Goal: Information Seeking & Learning: Check status

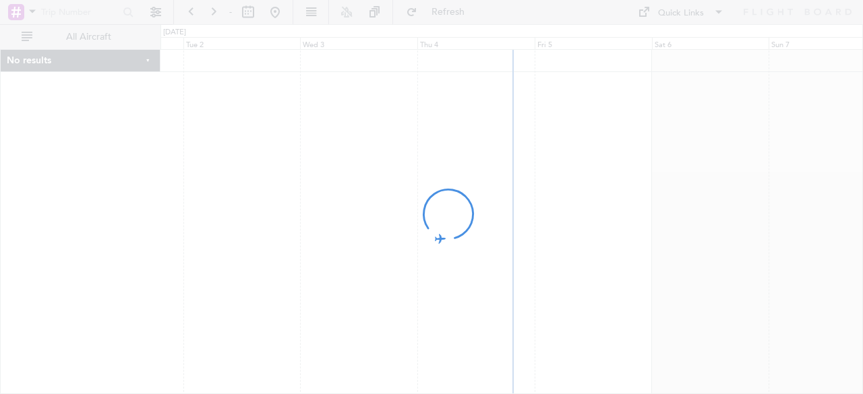
click at [32, 11] on div at bounding box center [431, 197] width 863 height 394
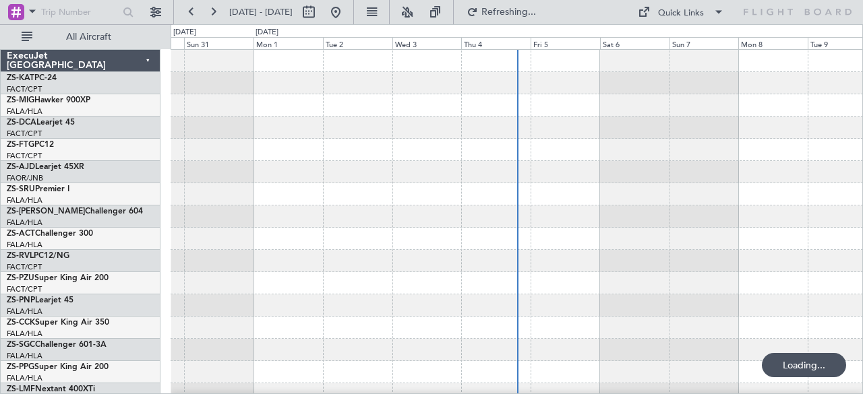
click at [32, 12] on span at bounding box center [32, 11] width 16 height 17
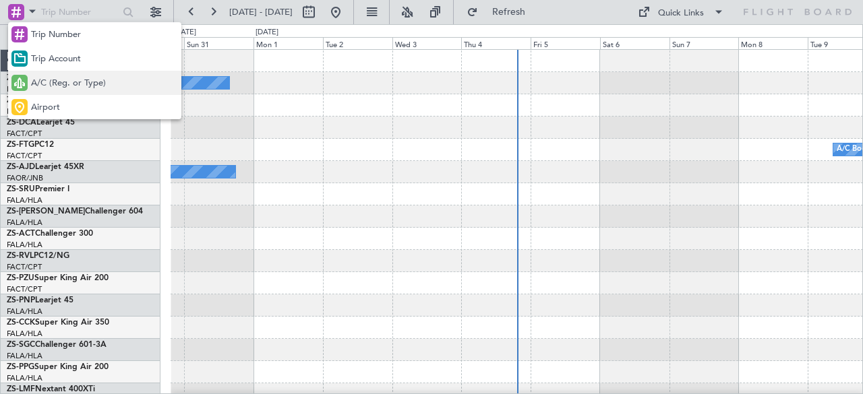
click at [68, 83] on span "A/C (Reg. or Type)" at bounding box center [68, 83] width 75 height 13
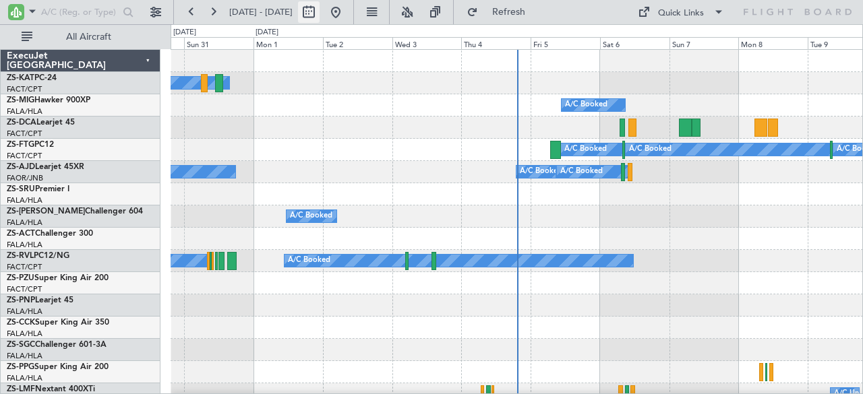
click at [320, 13] on button at bounding box center [309, 12] width 22 height 22
select select "8"
select select "2025"
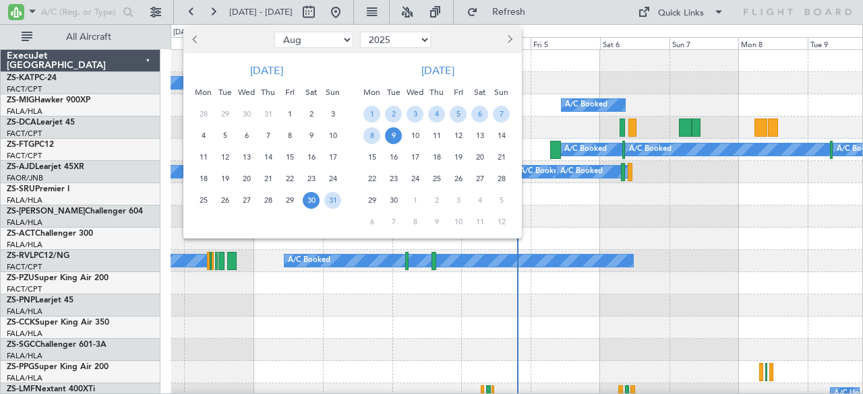
click at [508, 38] on span "Next month" at bounding box center [508, 39] width 8 height 8
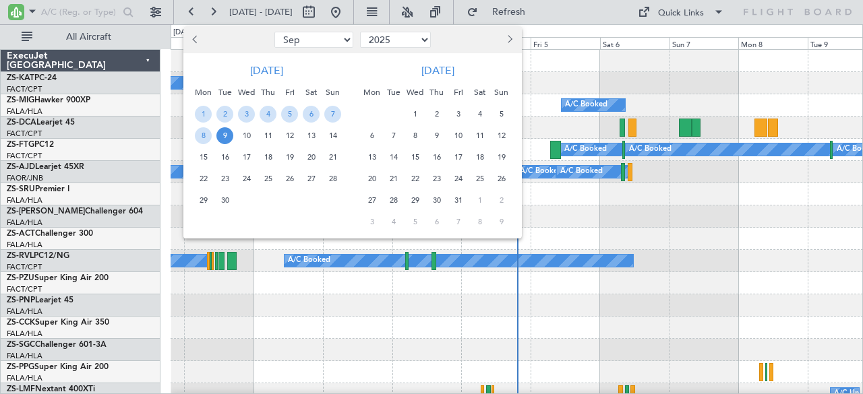
click at [508, 38] on span "Next month" at bounding box center [508, 39] width 8 height 8
click at [374, 198] on span "29" at bounding box center [371, 200] width 17 height 17
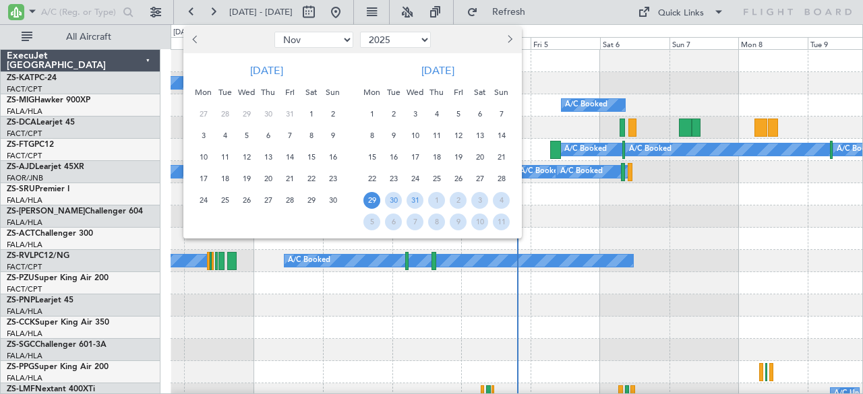
click at [374, 198] on span "29" at bounding box center [371, 200] width 17 height 17
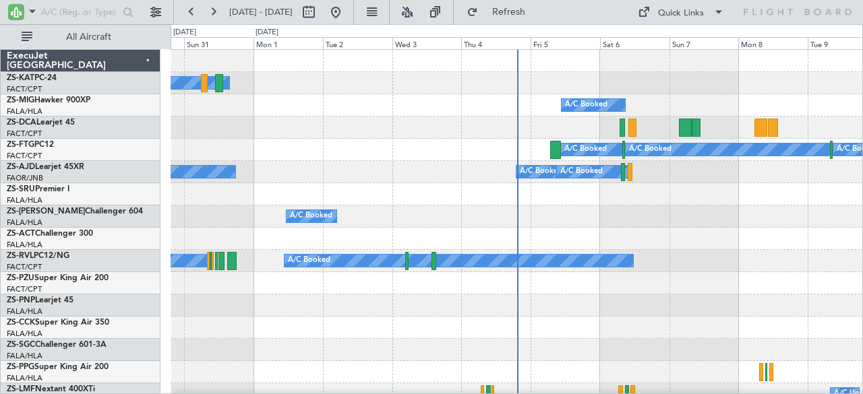
select select "12"
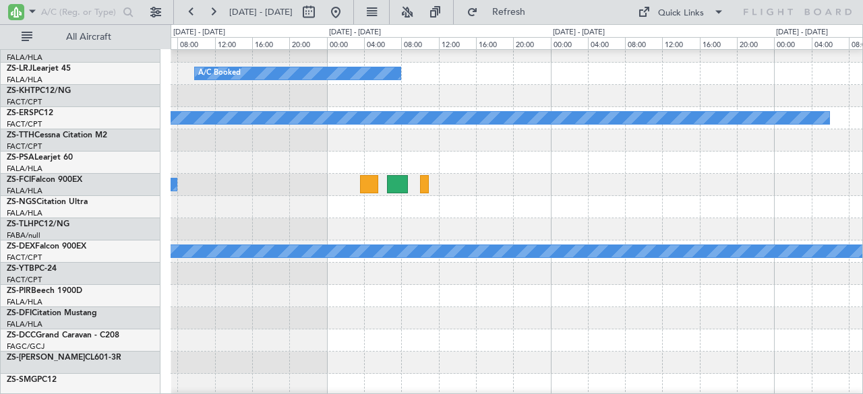
scroll to position [344, 0]
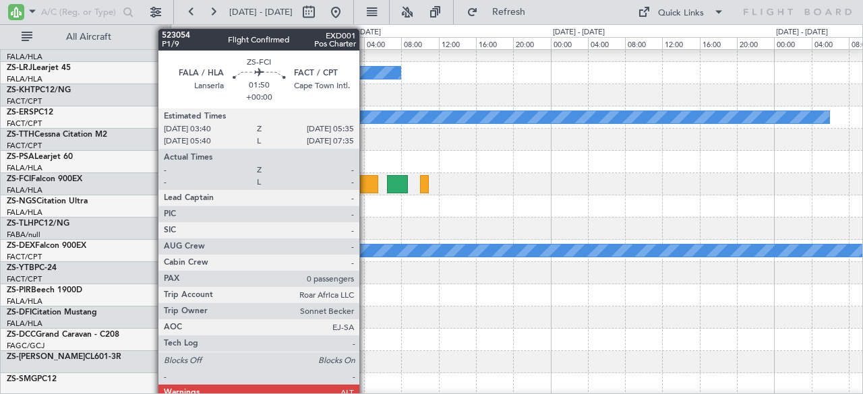
click at [368, 183] on div at bounding box center [369, 184] width 18 height 18
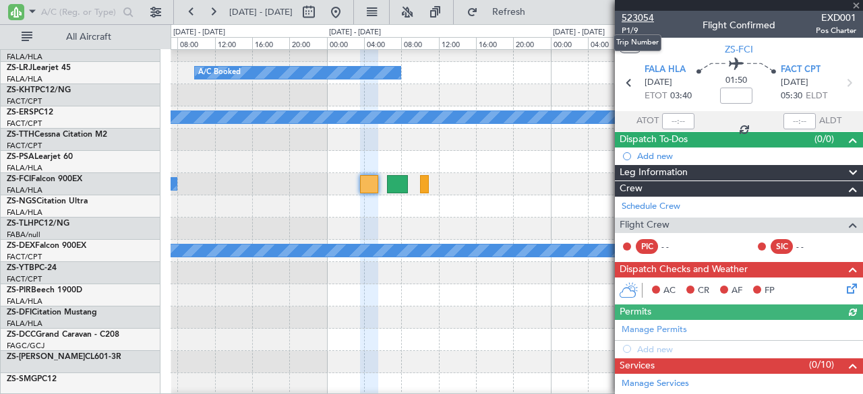
click at [631, 16] on span "523054" at bounding box center [638, 18] width 32 height 14
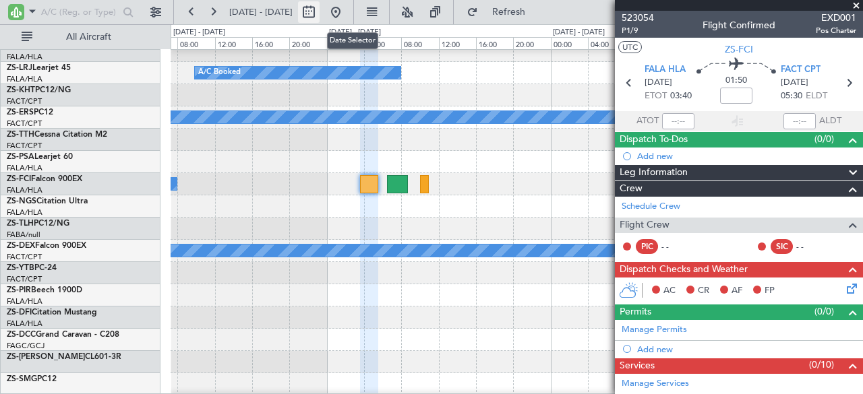
click at [320, 11] on button at bounding box center [309, 12] width 22 height 22
select select "12"
select select "2025"
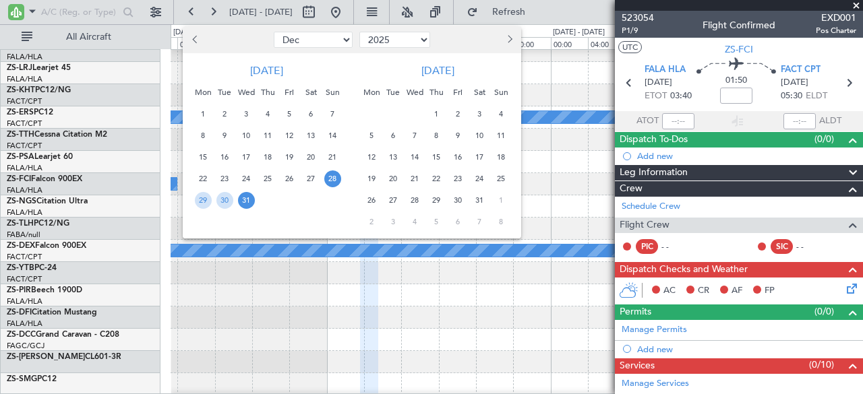
click at [305, 41] on select "Jan Feb Mar Apr May Jun [DATE] Aug Sep Oct Nov Dec" at bounding box center [313, 40] width 79 height 16
select select "8"
click at [274, 32] on select "Jan Feb Mar Apr May Jun [DATE] Aug Sep Oct Nov Dec" at bounding box center [313, 40] width 79 height 16
click at [374, 38] on select "2015 2016 2017 2018 2019 2020 2021 2022 2023 2024 2025 2026 2027 2028 2029 2030…" at bounding box center [394, 40] width 71 height 16
select select "2024"
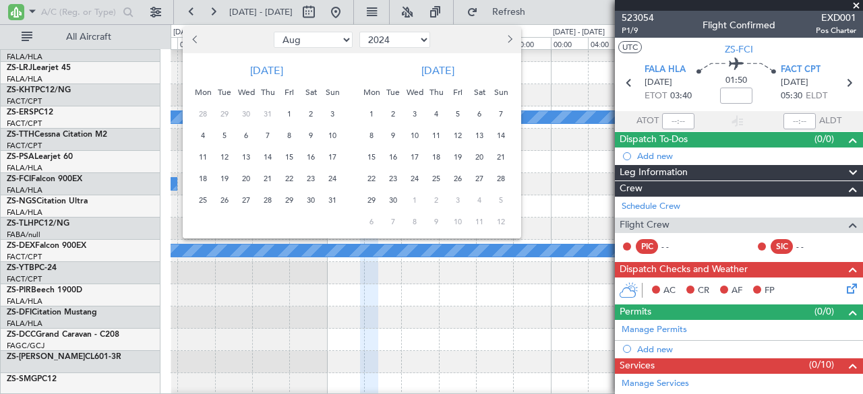
click at [359, 32] on select "2015 2016 2017 2018 2019 2020 2021 2022 2023 2024 2025 2026 2027 2028 2029 2030…" at bounding box center [394, 40] width 71 height 16
click at [268, 111] on span "1" at bounding box center [268, 114] width 17 height 17
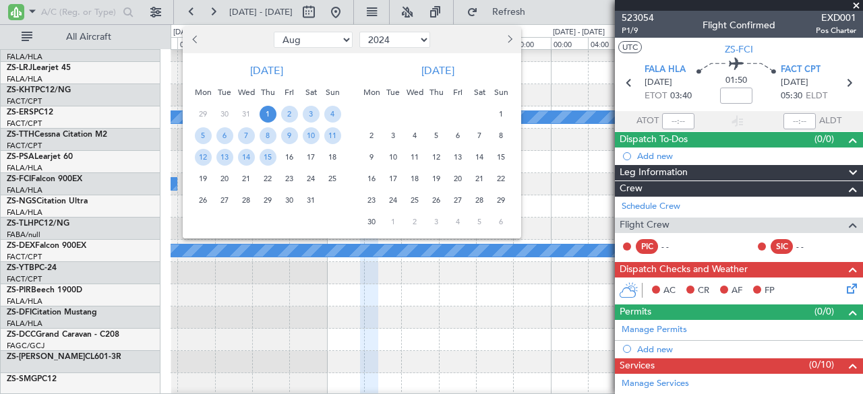
click at [268, 111] on span "1" at bounding box center [268, 114] width 17 height 17
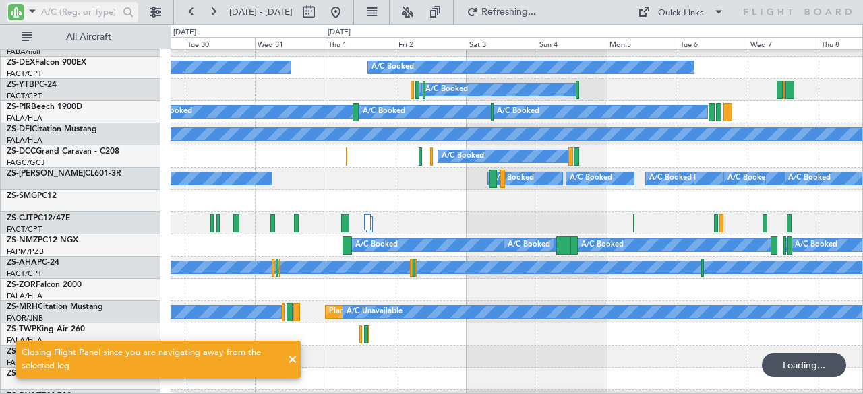
scroll to position [527, 0]
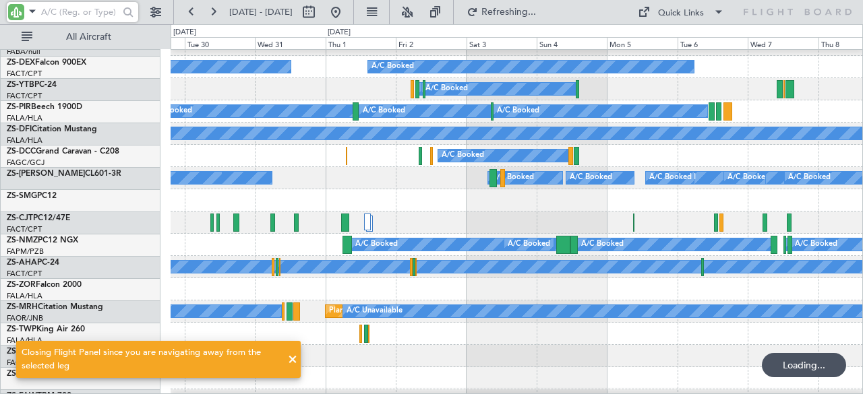
click at [93, 16] on input "text" at bounding box center [80, 12] width 78 height 20
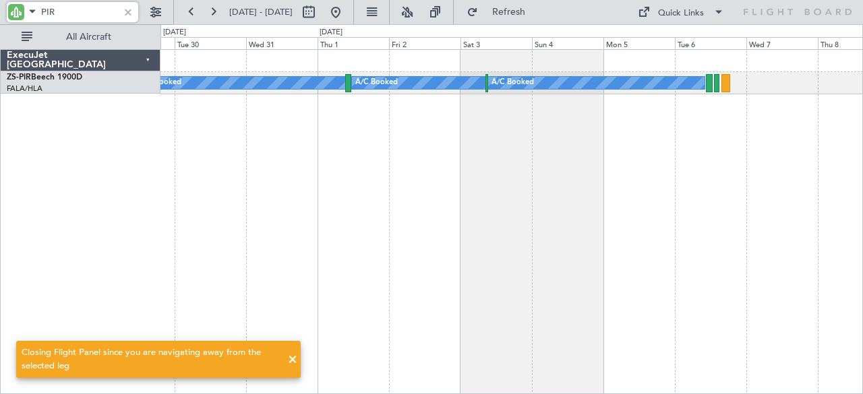
scroll to position [0, 0]
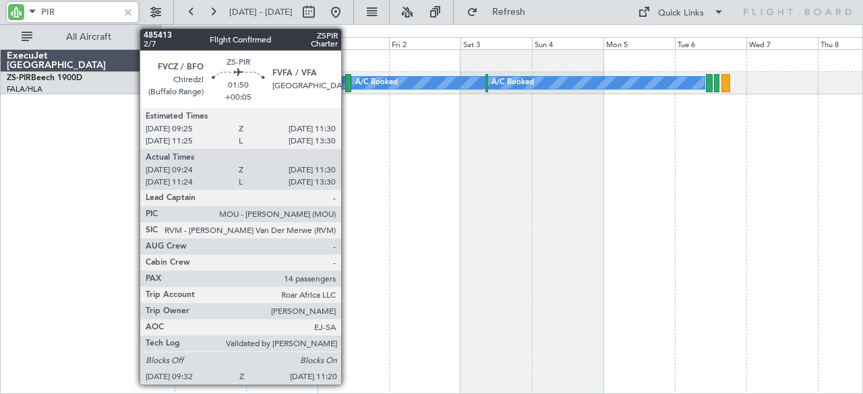
click at [348, 83] on div at bounding box center [347, 83] width 5 height 18
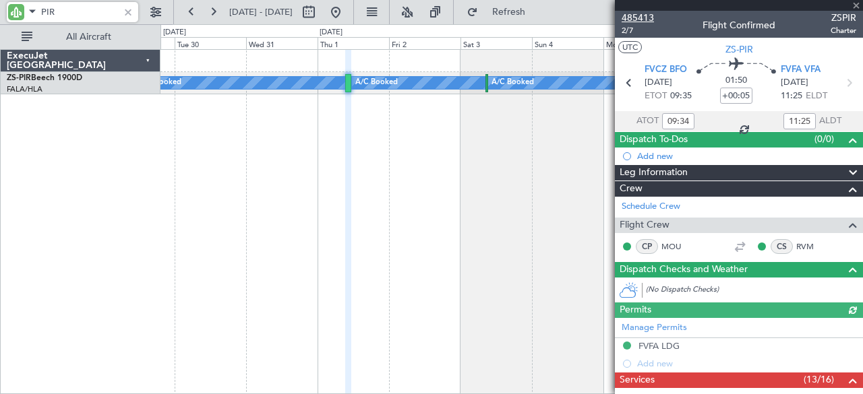
type input "PIR"
click at [642, 14] on span "485413" at bounding box center [638, 18] width 32 height 14
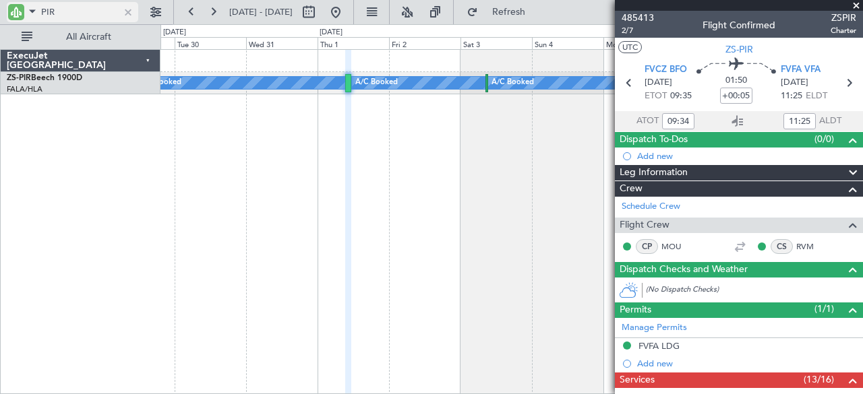
click at [124, 13] on div at bounding box center [128, 12] width 15 height 15
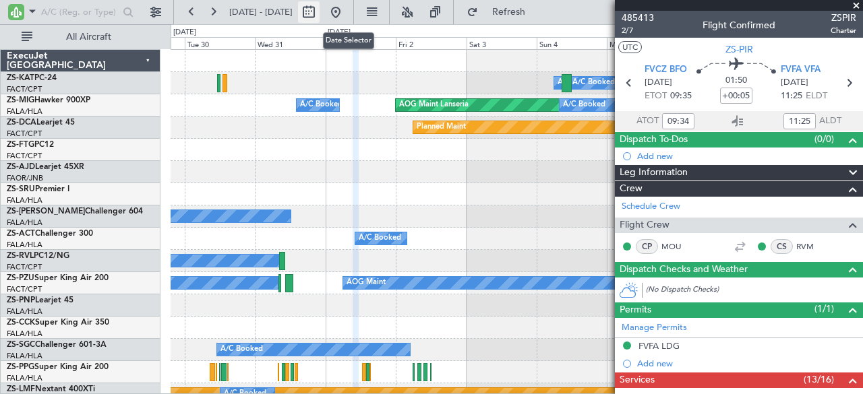
click at [320, 11] on button at bounding box center [309, 12] width 22 height 22
select select "7"
select select "2024"
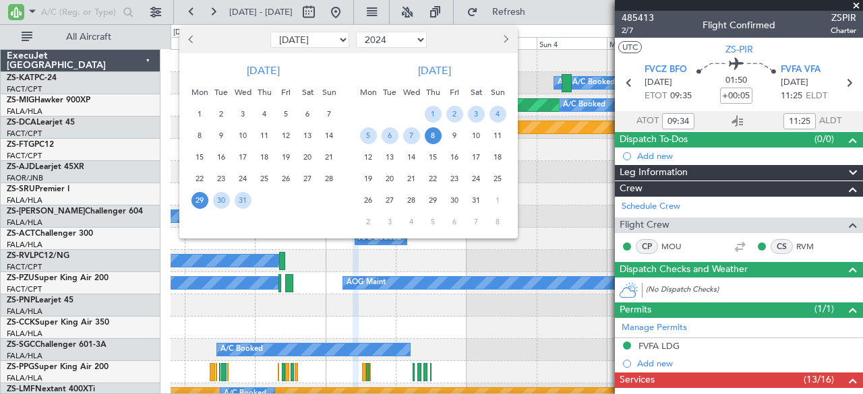
click at [189, 40] on span "Previous month" at bounding box center [193, 39] width 8 height 8
select select "6"
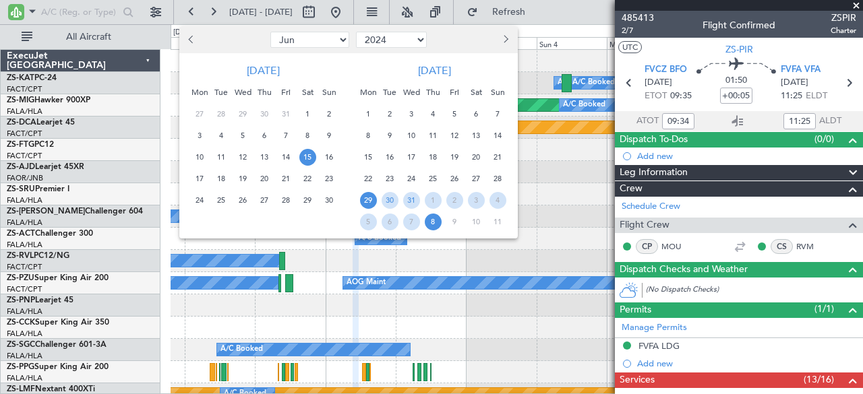
click at [307, 157] on span "15" at bounding box center [307, 157] width 17 height 17
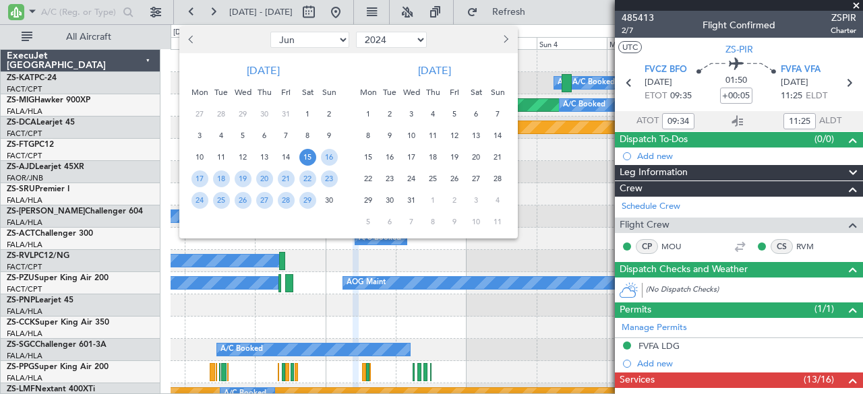
click at [307, 157] on span "15" at bounding box center [307, 157] width 17 height 17
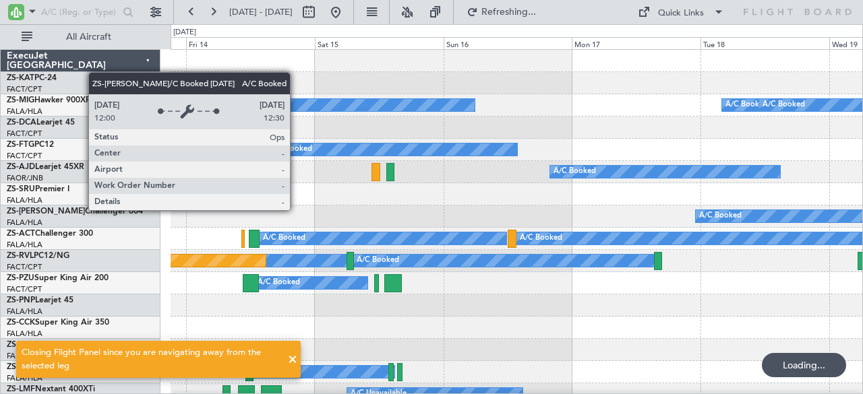
drag, startPoint x: 294, startPoint y: 363, endPoint x: 293, endPoint y: 354, distance: 8.8
click at [294, 362] on span at bounding box center [293, 360] width 16 height 16
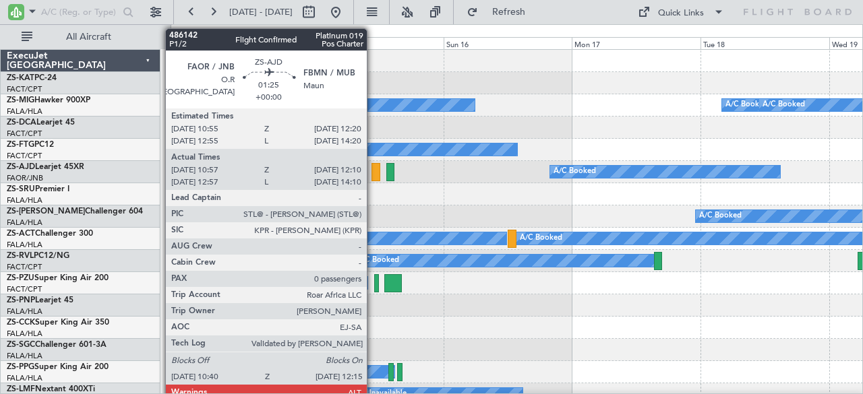
click at [374, 170] on div at bounding box center [376, 172] width 9 height 18
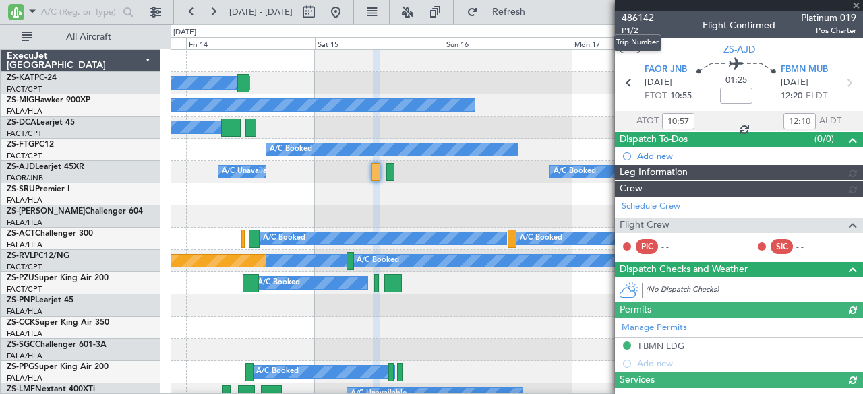
click at [645, 13] on span "486142" at bounding box center [638, 18] width 32 height 14
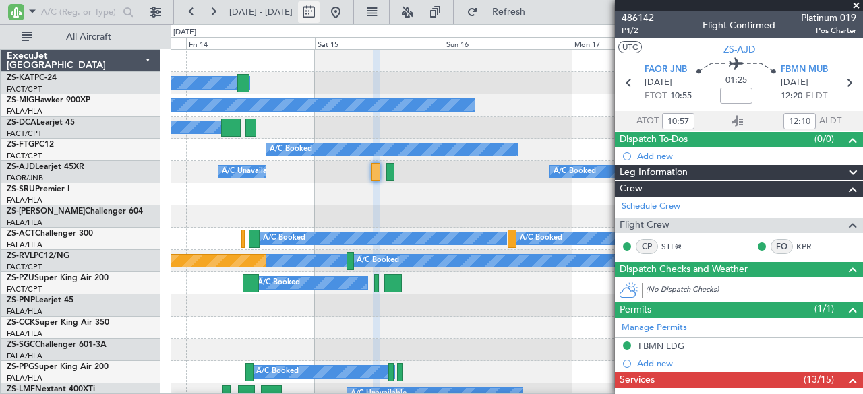
click at [320, 13] on button at bounding box center [309, 12] width 22 height 22
select select "6"
select select "2024"
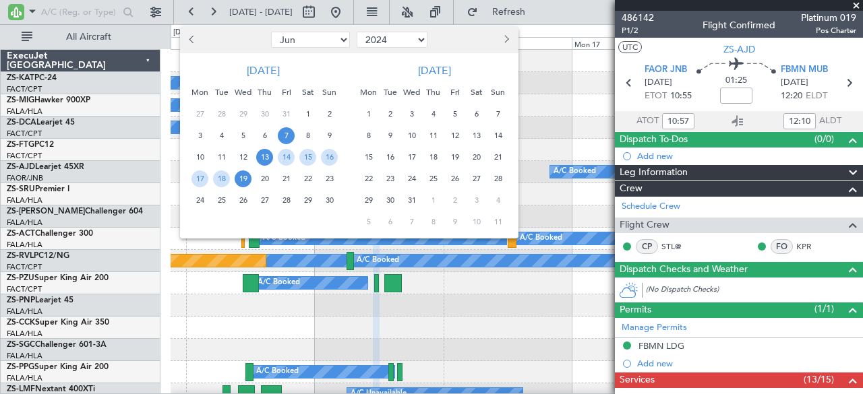
click at [285, 137] on span "7" at bounding box center [286, 135] width 17 height 17
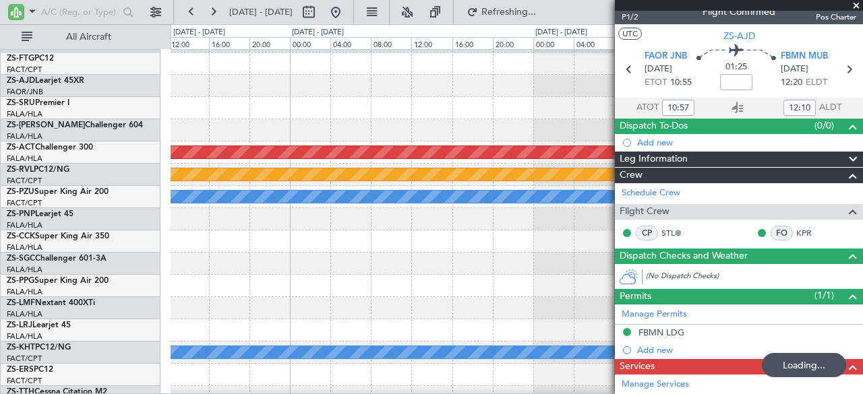
scroll to position [27, 0]
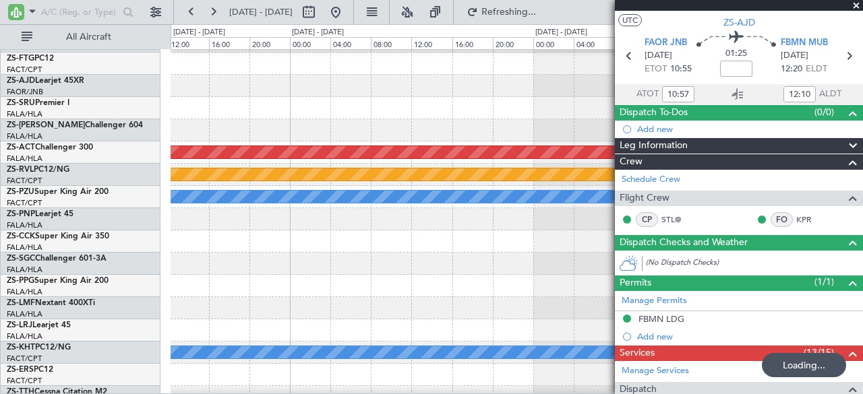
click at [858, 5] on span at bounding box center [856, 6] width 13 height 12
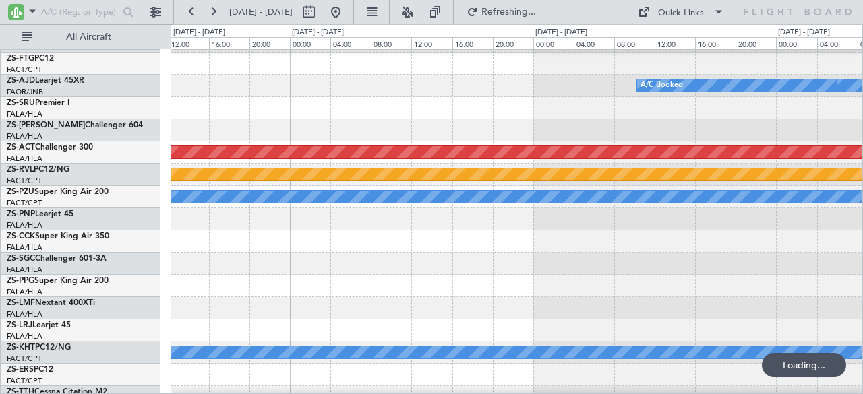
scroll to position [0, 0]
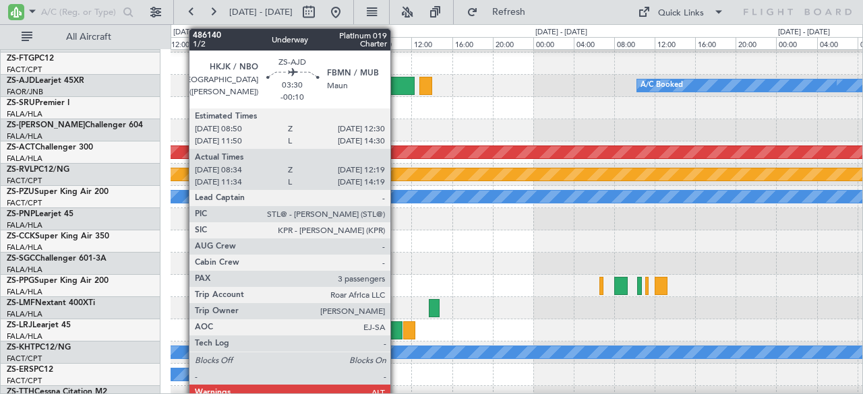
click at [397, 83] on div at bounding box center [395, 86] width 38 height 18
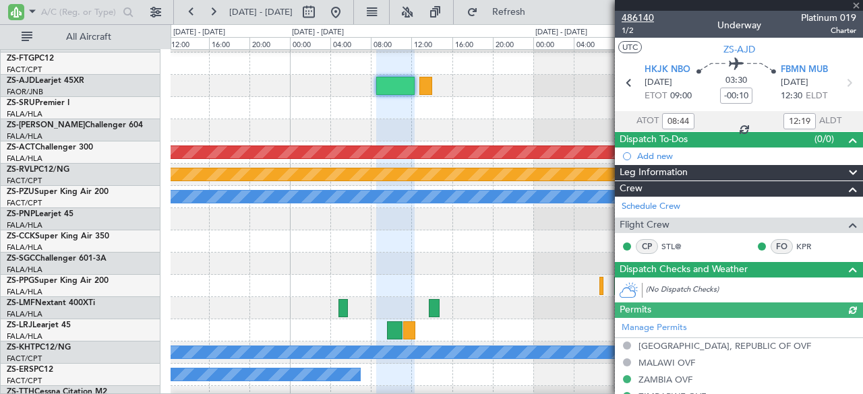
click at [637, 17] on span "486140" at bounding box center [638, 18] width 32 height 14
click at [320, 13] on button at bounding box center [309, 12] width 22 height 22
select select "6"
select select "2024"
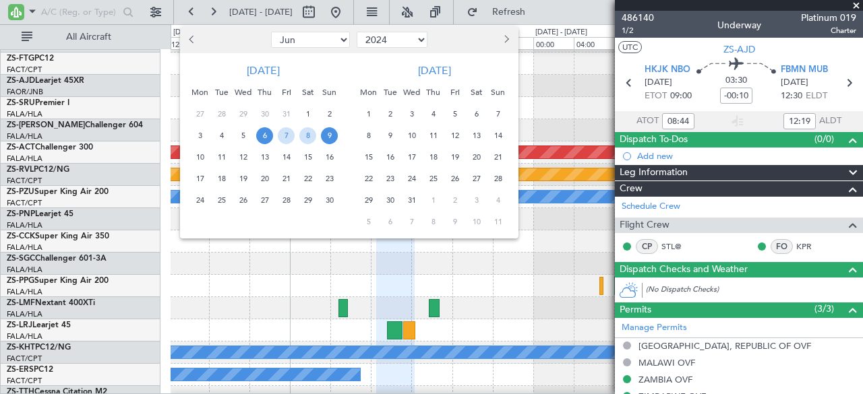
click at [376, 7] on div at bounding box center [431, 197] width 863 height 394
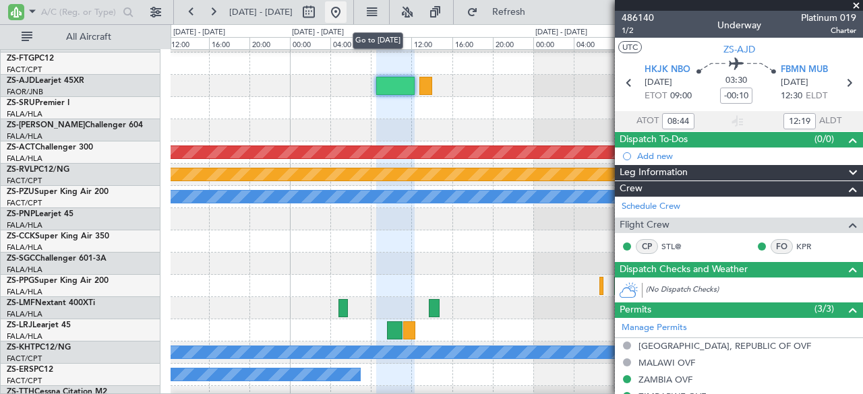
click at [347, 10] on button at bounding box center [336, 12] width 22 height 22
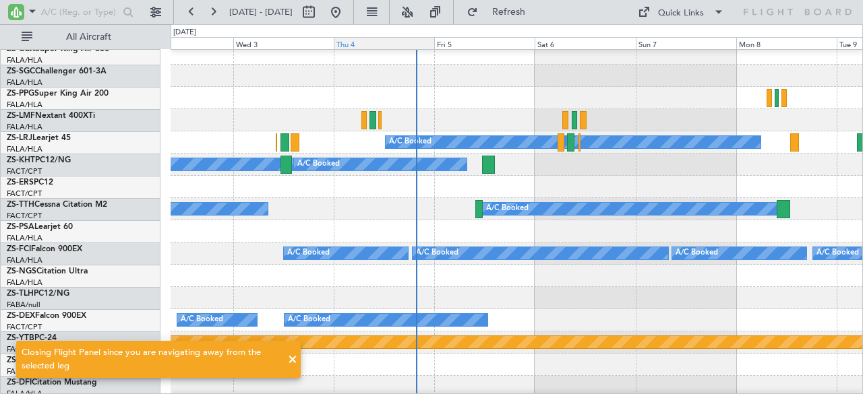
scroll to position [293, 0]
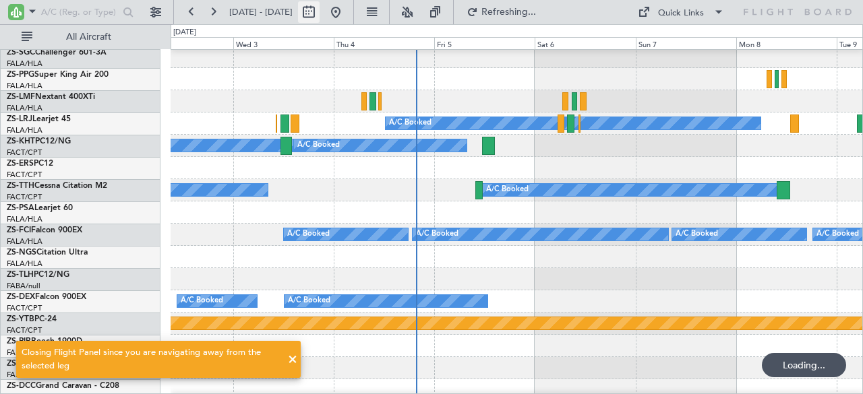
click at [320, 17] on button at bounding box center [309, 12] width 22 height 22
select select "9"
select select "2025"
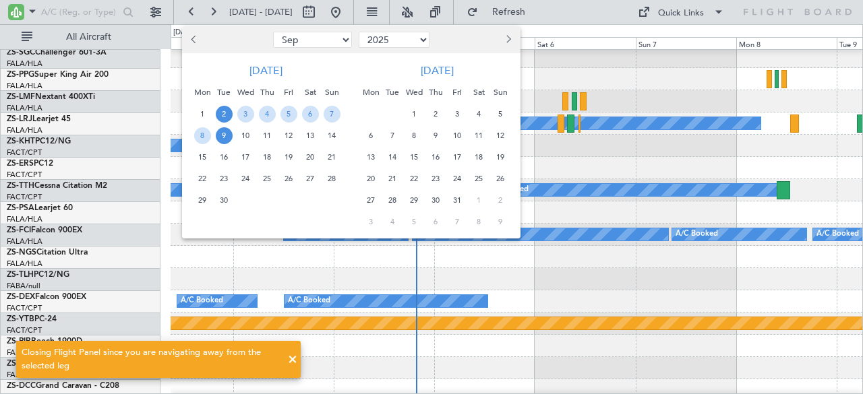
drag, startPoint x: 194, startPoint y: 28, endPoint x: 196, endPoint y: 37, distance: 9.5
click at [195, 32] on div "Jan Feb Mar Apr May Jun [DATE] Aug Sep Oct Nov [DATE] 2016 2017 2018 2019 2020 …" at bounding box center [351, 39] width 338 height 27
click at [196, 37] on span "Previous month" at bounding box center [195, 39] width 8 height 8
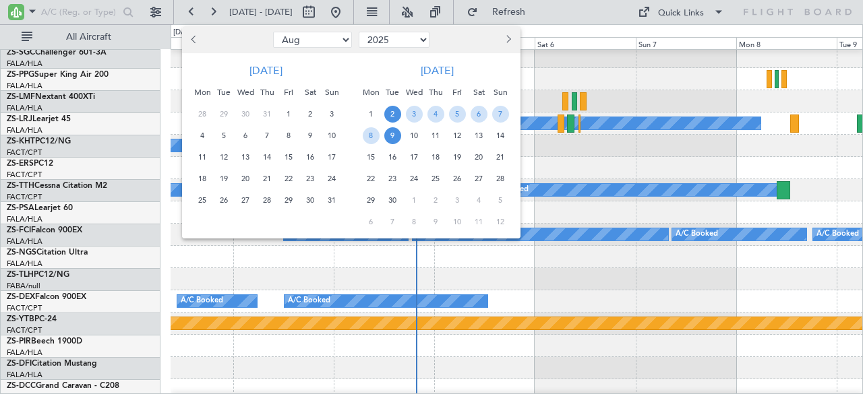
click at [196, 37] on span "Previous month" at bounding box center [195, 39] width 8 height 8
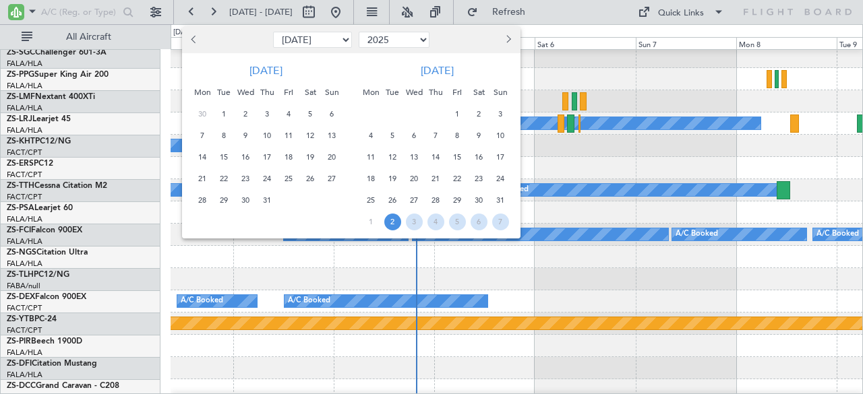
click at [196, 37] on span "Previous month" at bounding box center [195, 39] width 8 height 8
select select "6"
click at [332, 112] on span "1" at bounding box center [332, 114] width 17 height 17
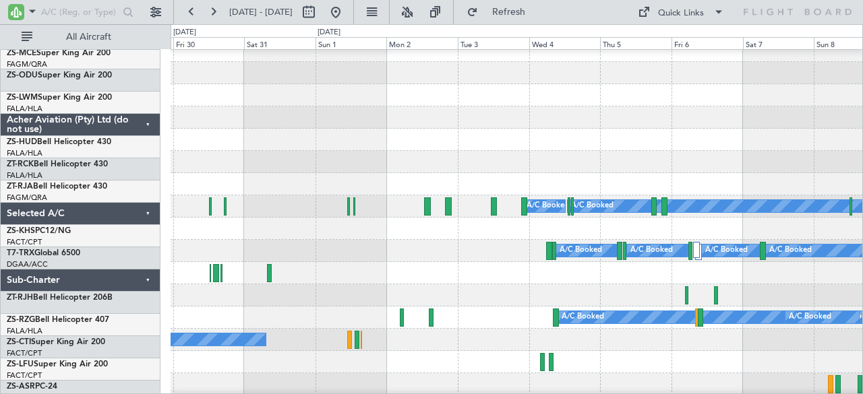
scroll to position [1034, 0]
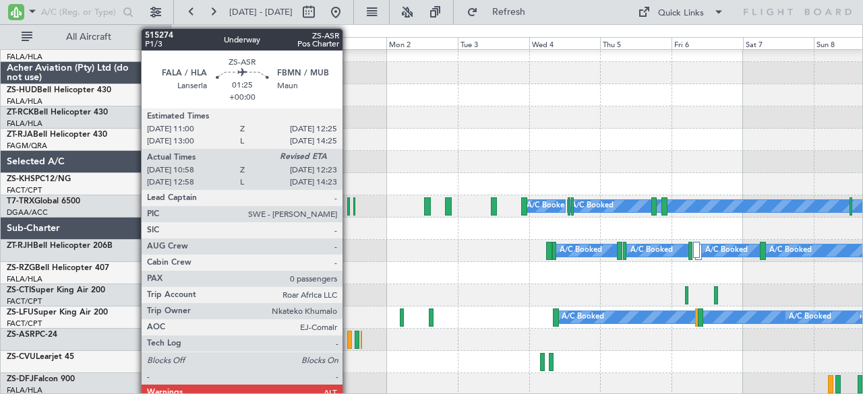
click at [349, 338] on div at bounding box center [349, 340] width 5 height 18
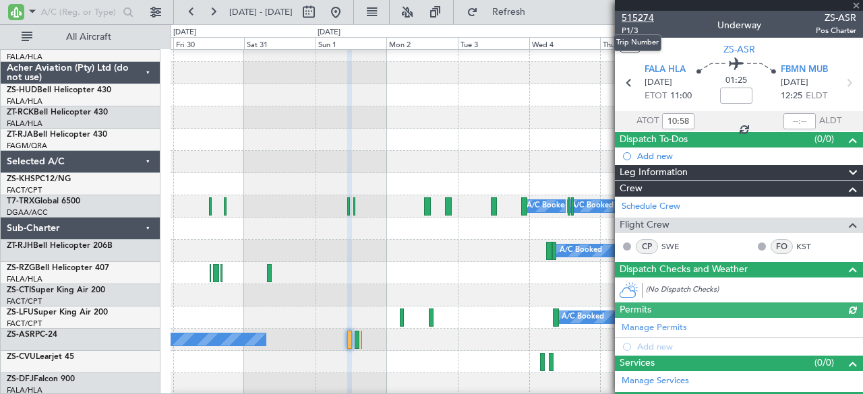
click at [636, 18] on span "515274" at bounding box center [638, 18] width 32 height 14
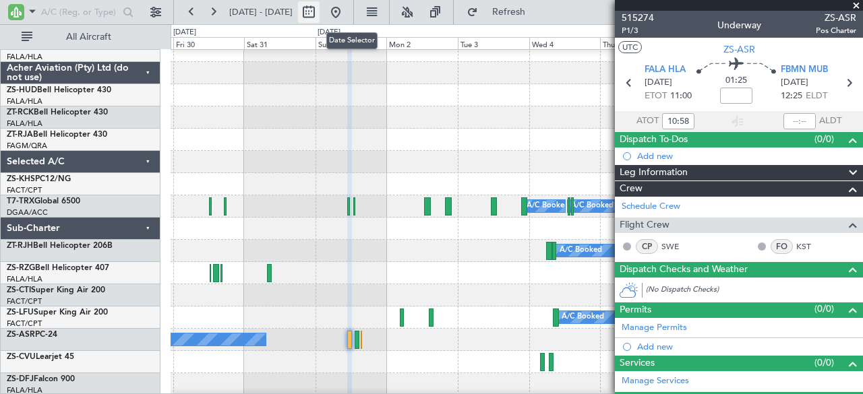
click at [320, 13] on button at bounding box center [309, 12] width 22 height 22
select select "5"
select select "2025"
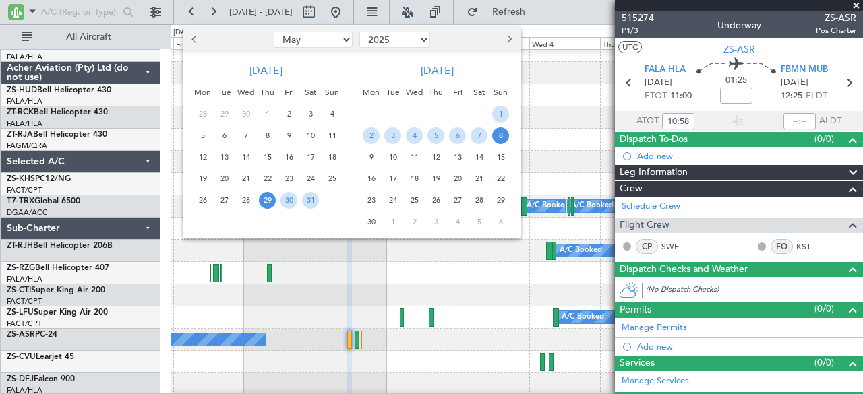
click at [500, 37] on div at bounding box center [478, 40] width 88 height 22
click at [508, 40] on span "Next month" at bounding box center [508, 39] width 8 height 8
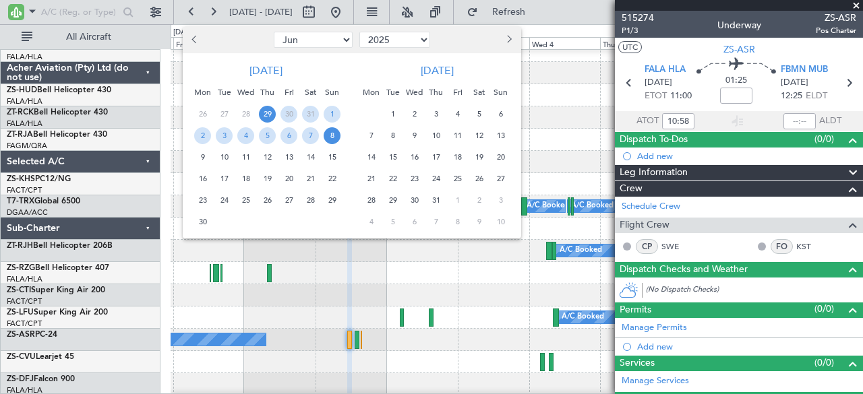
click at [508, 40] on span "Next month" at bounding box center [508, 39] width 8 height 8
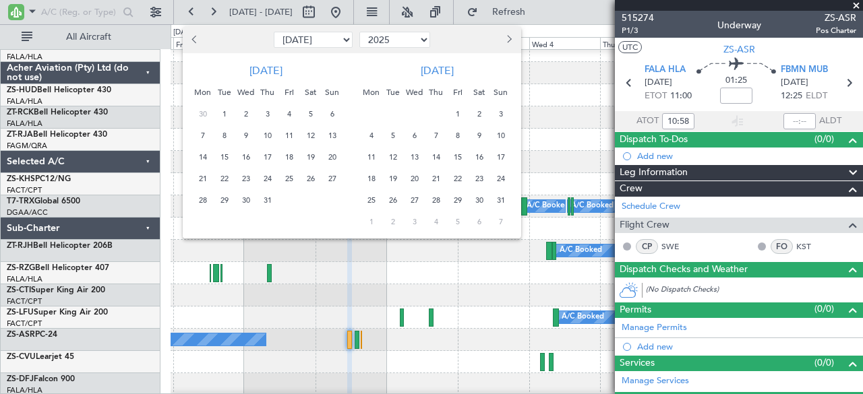
click at [508, 40] on span "Next month" at bounding box center [508, 39] width 8 height 8
select select "11"
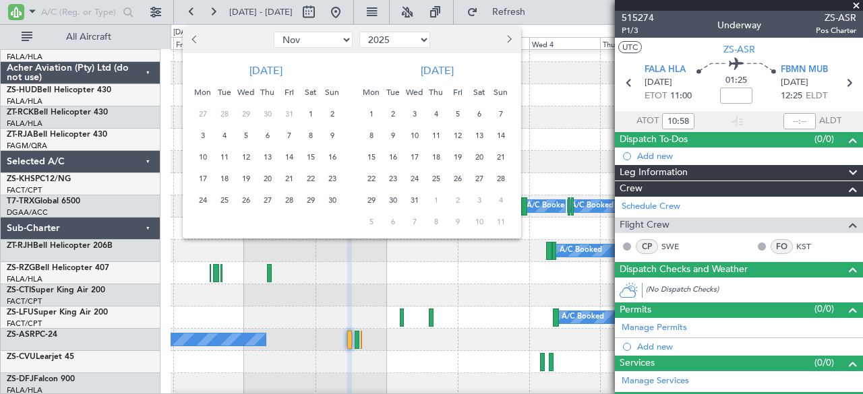
click at [417, 177] on span "24" at bounding box center [414, 179] width 17 height 17
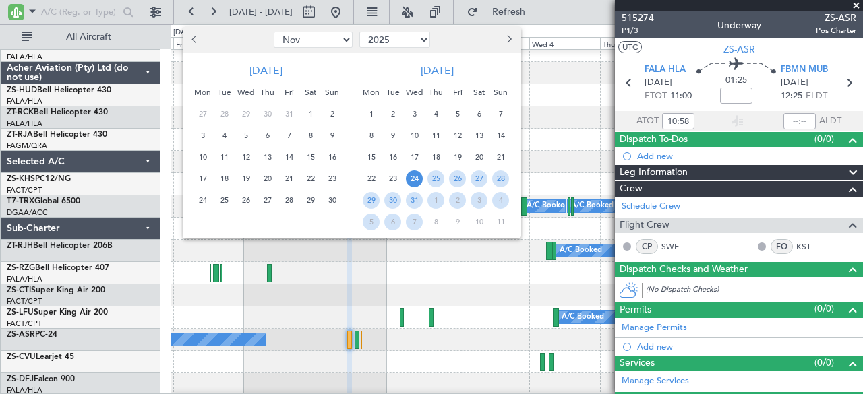
click at [417, 177] on span "24" at bounding box center [414, 179] width 17 height 17
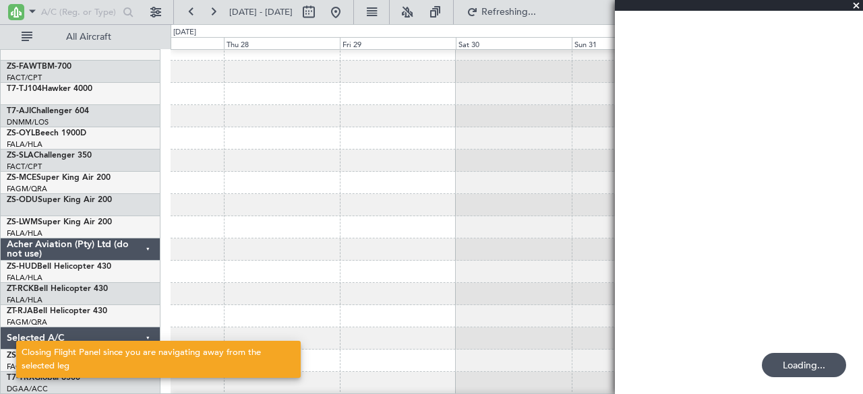
scroll to position [856, 0]
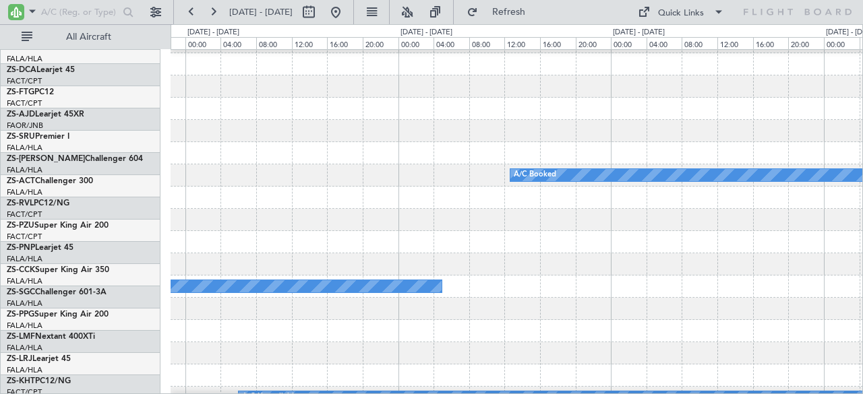
scroll to position [0, 0]
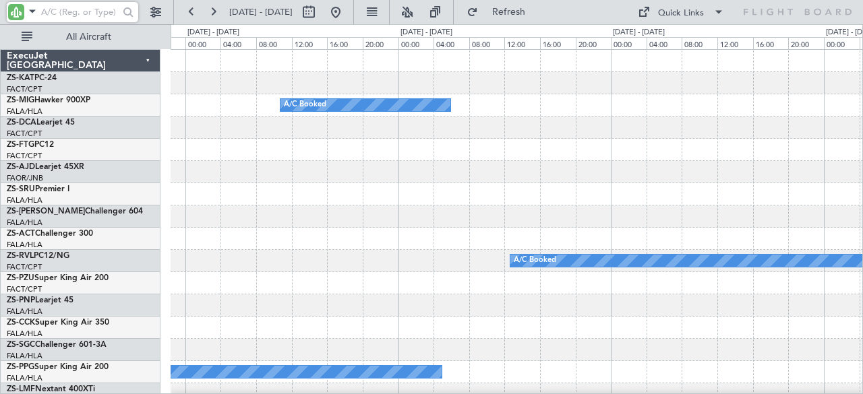
click at [67, 11] on input "text" at bounding box center [80, 12] width 78 height 20
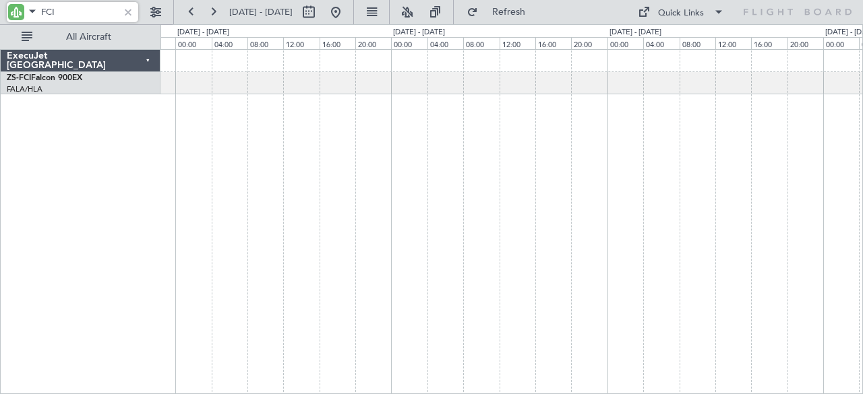
type input "FCI"
click at [320, 11] on button at bounding box center [309, 12] width 22 height 22
select select "12"
select select "2025"
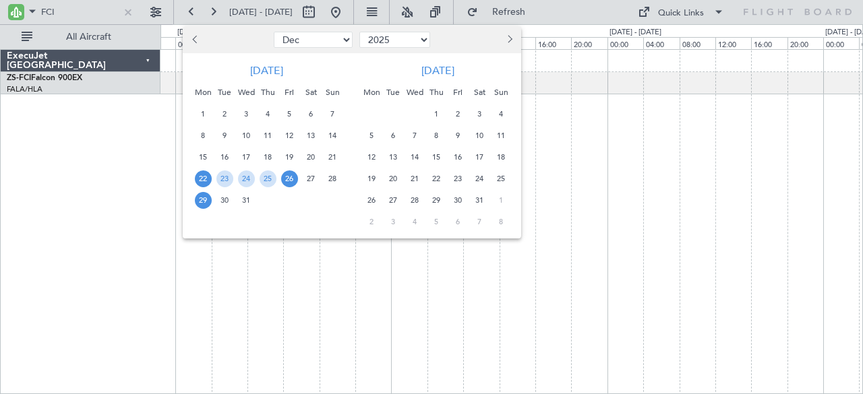
click at [203, 203] on span "29" at bounding box center [203, 200] width 17 height 17
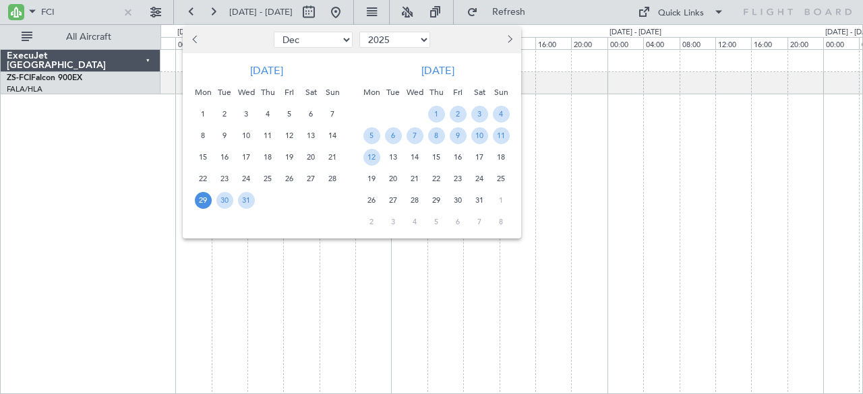
click at [202, 202] on span "29" at bounding box center [203, 200] width 17 height 17
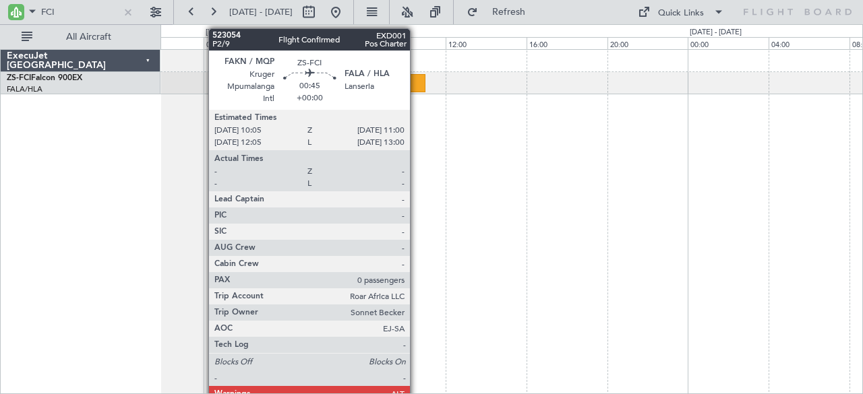
click at [417, 83] on div at bounding box center [416, 83] width 19 height 18
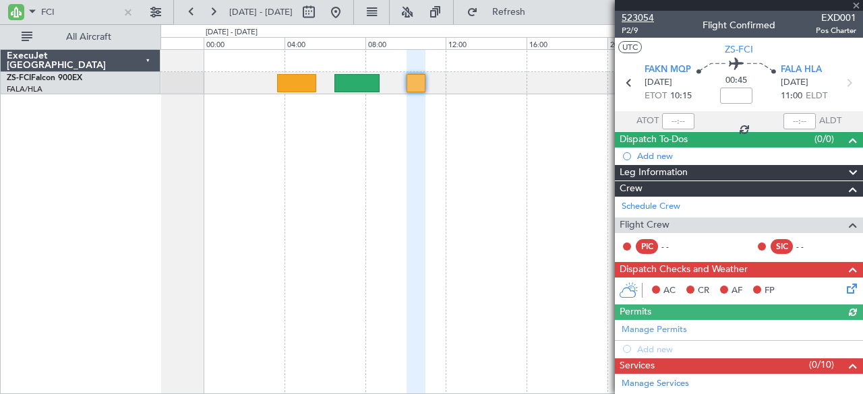
click at [641, 21] on span "523054" at bounding box center [638, 18] width 32 height 14
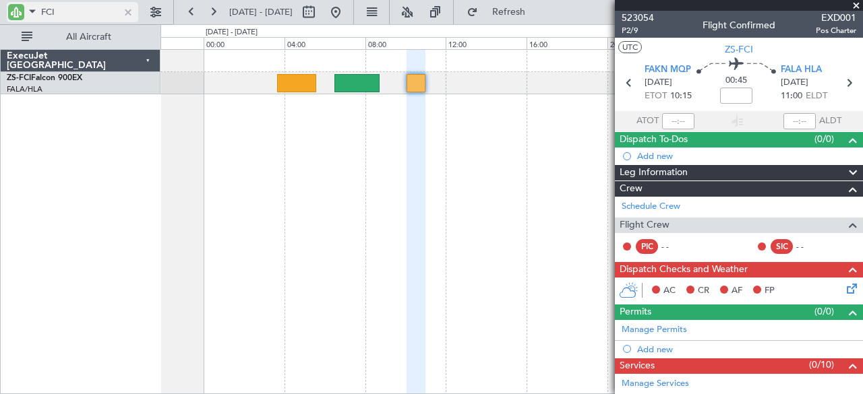
click at [130, 10] on div at bounding box center [128, 12] width 15 height 15
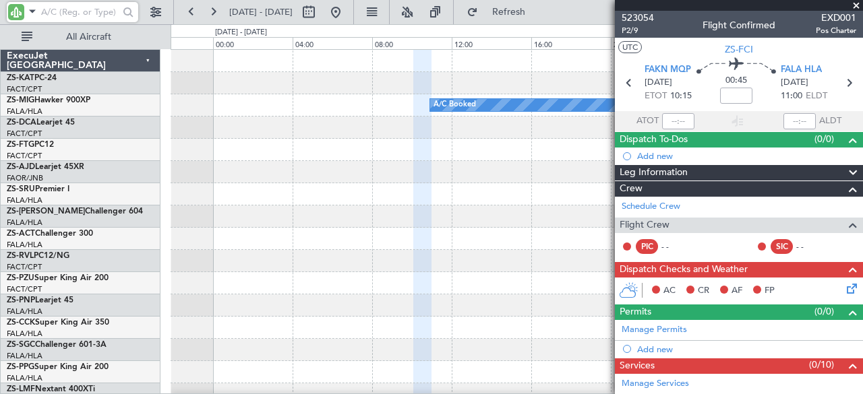
click at [96, 11] on input "text" at bounding box center [80, 12] width 78 height 20
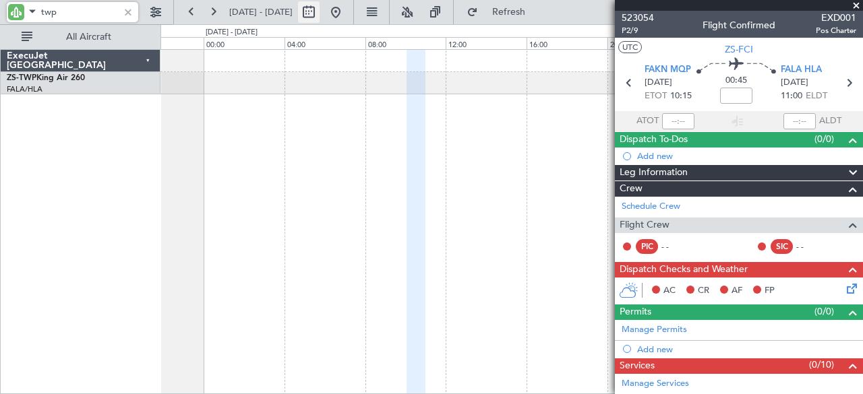
type input "twp"
click at [320, 13] on button at bounding box center [309, 12] width 22 height 22
select select "12"
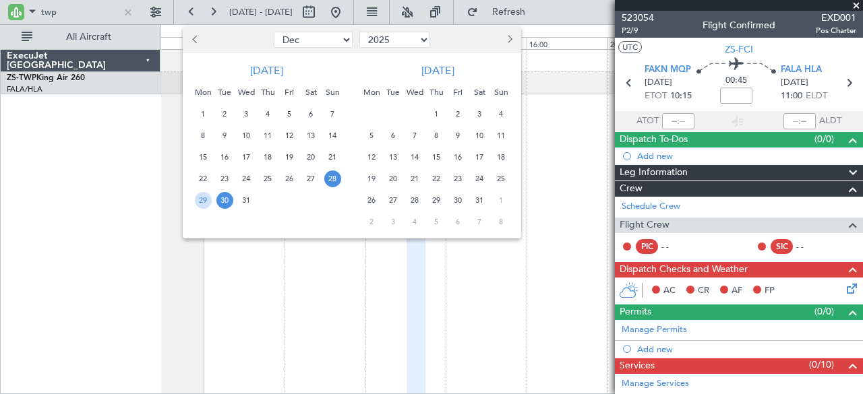
click at [393, 40] on select "2015 2016 2017 2018 2019 2020 2021 2022 2023 2024 2025 2026 2027 2028 2029 2030…" at bounding box center [394, 40] width 71 height 16
select select "2024"
click at [359, 32] on select "2015 2016 2017 2018 2019 2020 2021 2022 2023 2024 2025 2026 2027 2028 2029 2030…" at bounding box center [394, 40] width 71 height 16
click at [303, 44] on select "Jan Feb Mar Apr May Jun [DATE] Aug Sep Oct Nov Dec" at bounding box center [313, 40] width 79 height 16
select select "11"
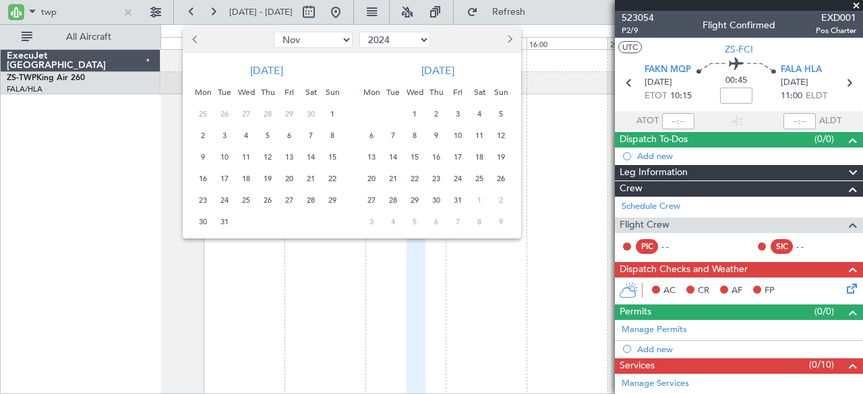
click at [274, 32] on select "Jan Feb Mar Apr May Jun [DATE] Aug Sep Oct Nov Dec" at bounding box center [313, 40] width 79 height 16
click at [244, 134] on span "6" at bounding box center [246, 135] width 17 height 17
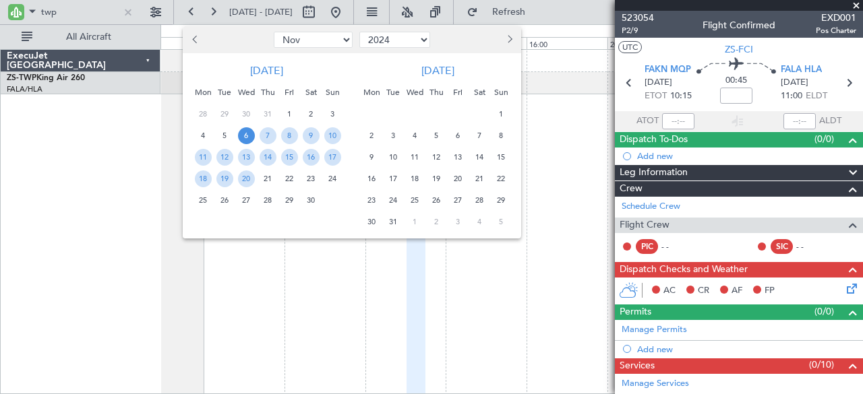
click at [244, 134] on span "6" at bounding box center [246, 135] width 17 height 17
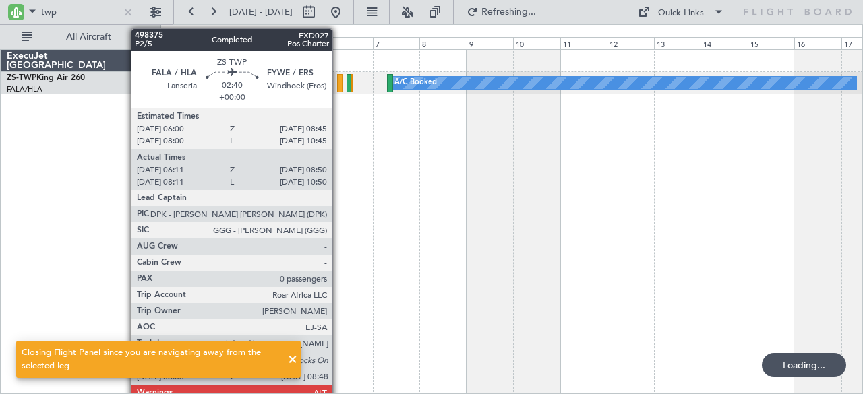
click at [339, 82] on div at bounding box center [339, 83] width 5 height 18
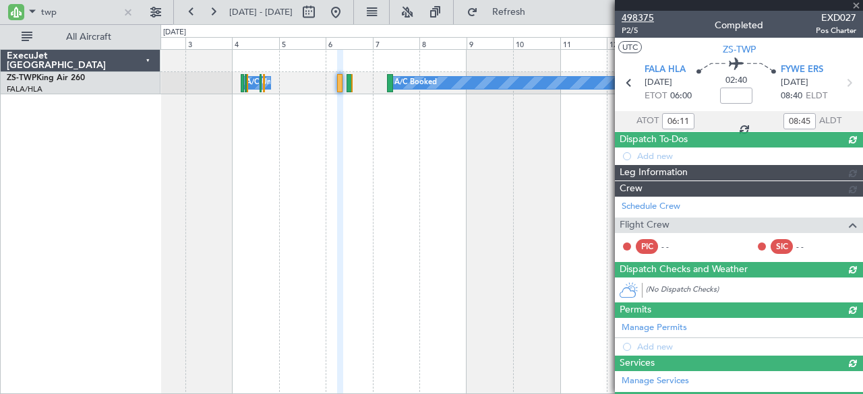
click at [634, 13] on span "498375" at bounding box center [638, 18] width 32 height 14
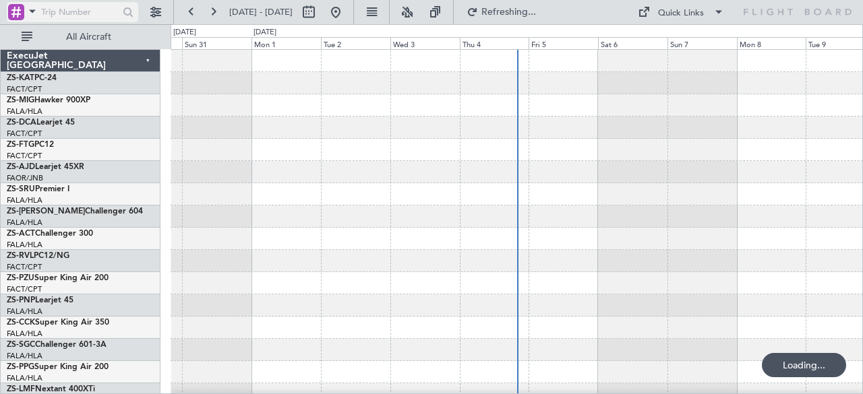
click at [33, 11] on span at bounding box center [32, 11] width 16 height 17
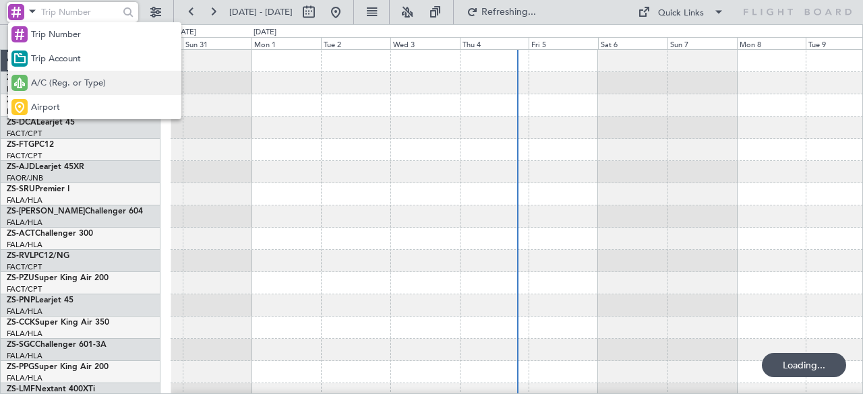
click at [57, 86] on span "A/C (Reg. or Type)" at bounding box center [68, 83] width 75 height 13
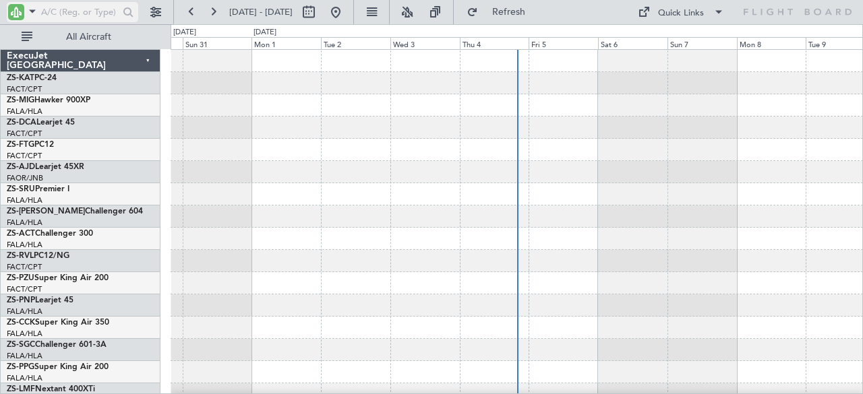
click at [55, 6] on input "text" at bounding box center [80, 12] width 78 height 20
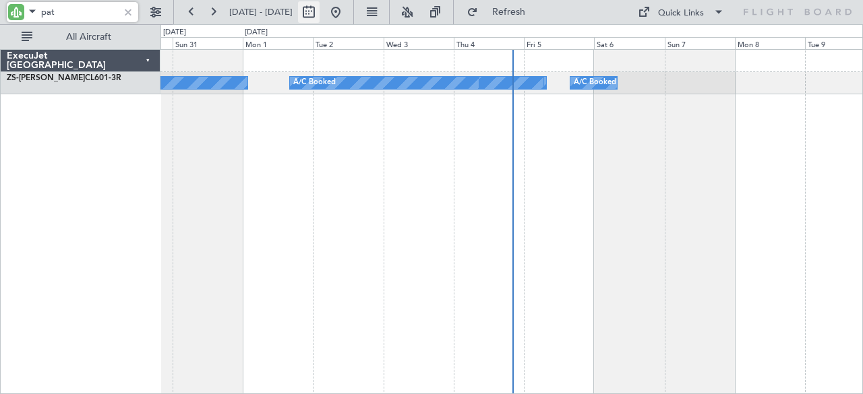
type input "pat"
click at [320, 18] on button at bounding box center [309, 12] width 22 height 22
select select "8"
select select "2025"
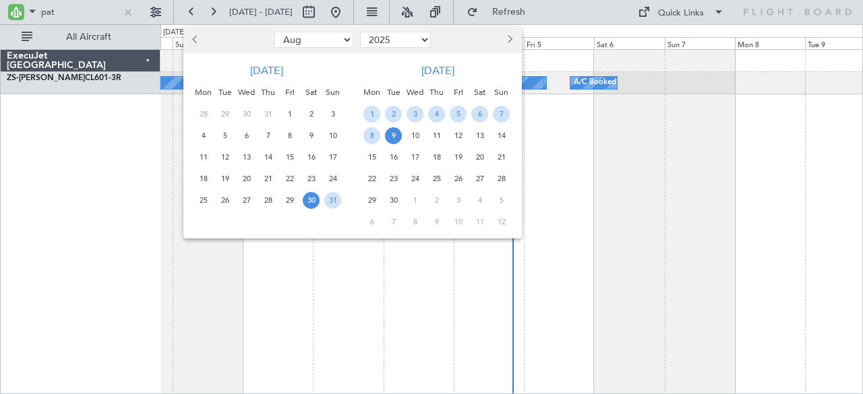
click at [506, 40] on span "Next month" at bounding box center [508, 39] width 8 height 8
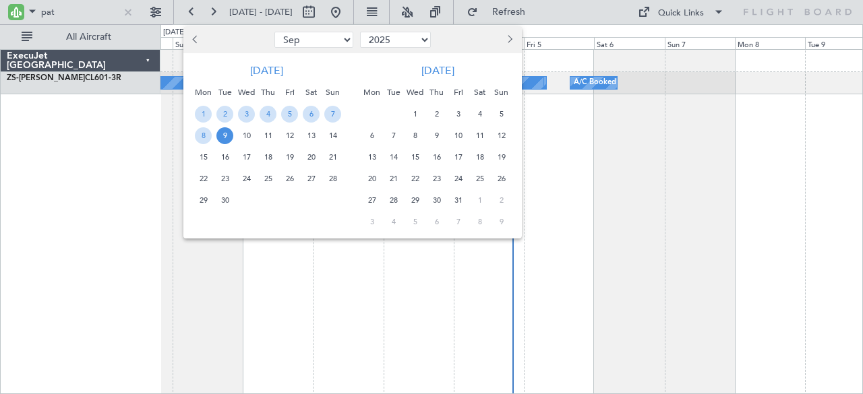
click at [438, 134] on span "9" at bounding box center [436, 135] width 17 height 17
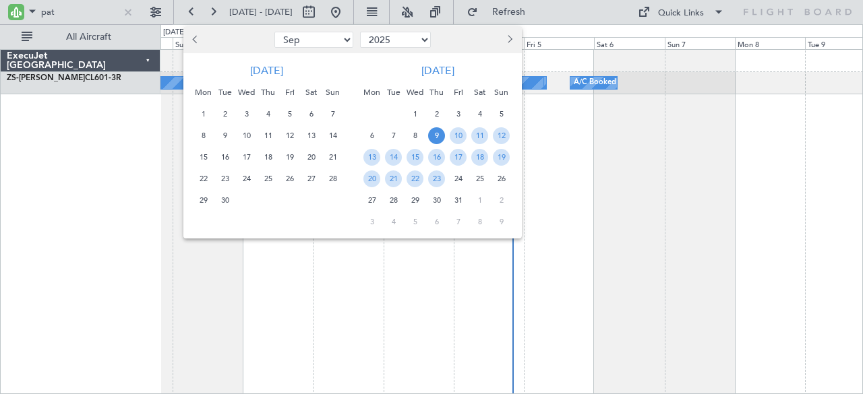
click at [438, 134] on span "9" at bounding box center [436, 135] width 17 height 17
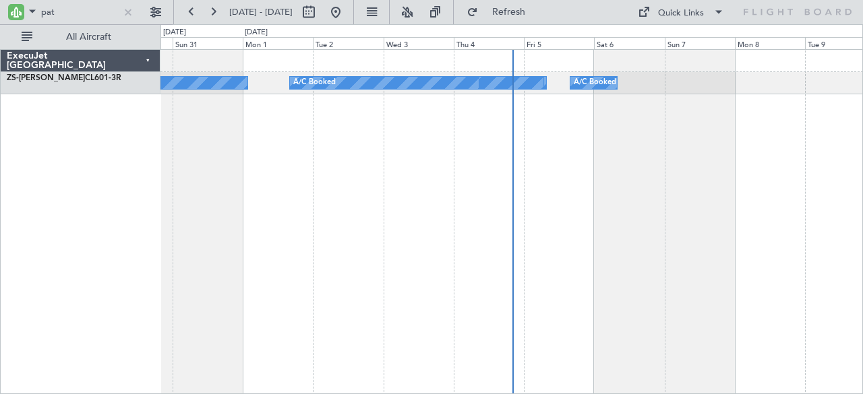
select select "10"
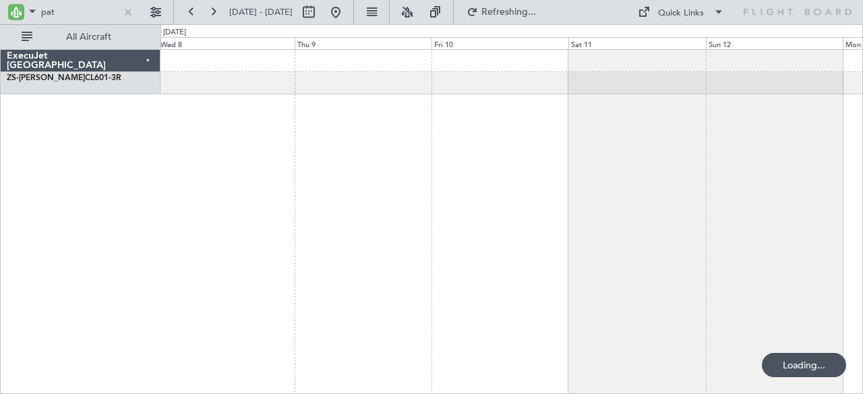
click at [356, 162] on div "A/C Booked" at bounding box center [511, 222] width 703 height 346
